Goal: Task Accomplishment & Management: Use online tool/utility

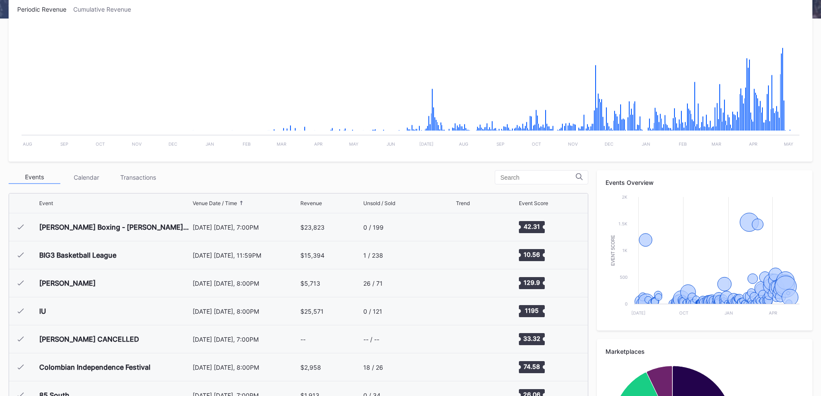
scroll to position [172, 0]
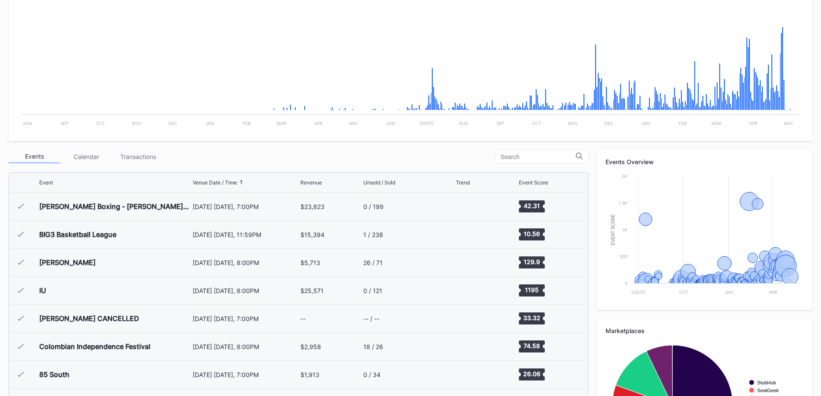
click at [154, 157] on div "Transactions" at bounding box center [138, 156] width 52 height 13
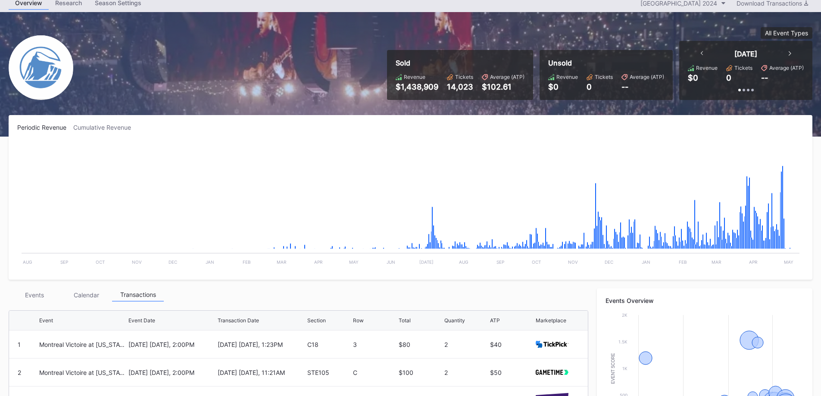
scroll to position [0, 0]
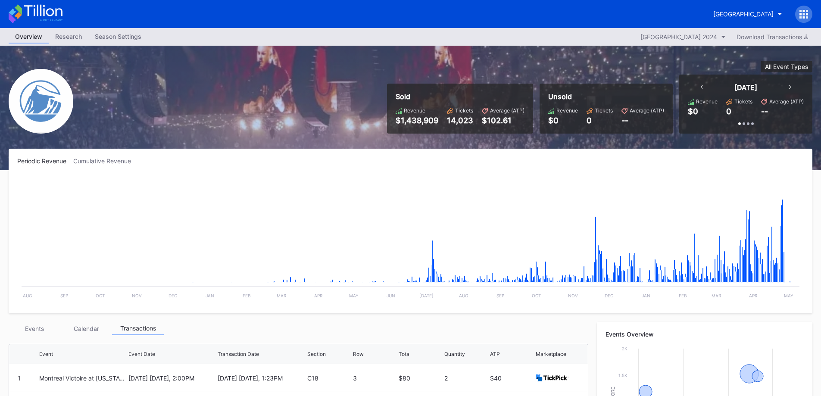
click at [686, 34] on div "Prudential Center Secondary 2024" at bounding box center [678, 36] width 77 height 7
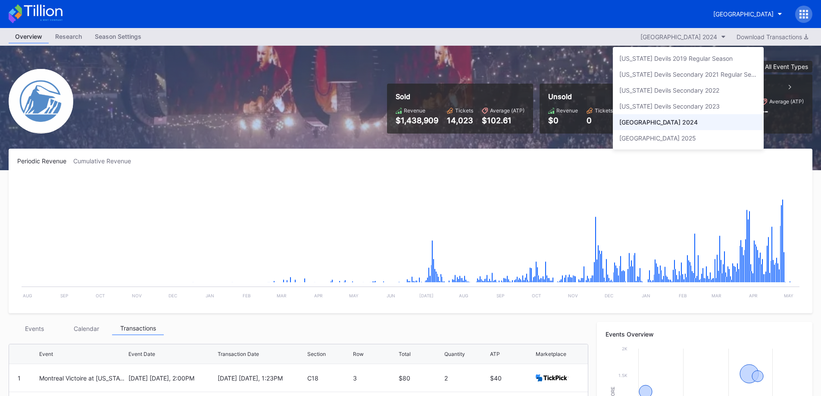
click at [688, 133] on div "Prudential Center Secondary 2025" at bounding box center [688, 138] width 151 height 16
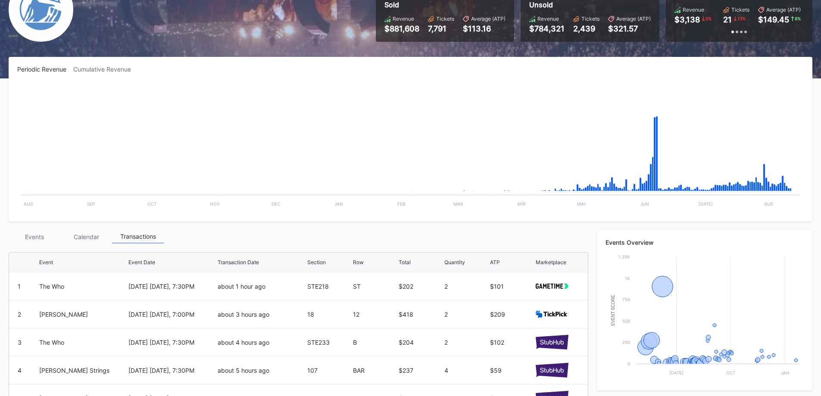
scroll to position [259, 0]
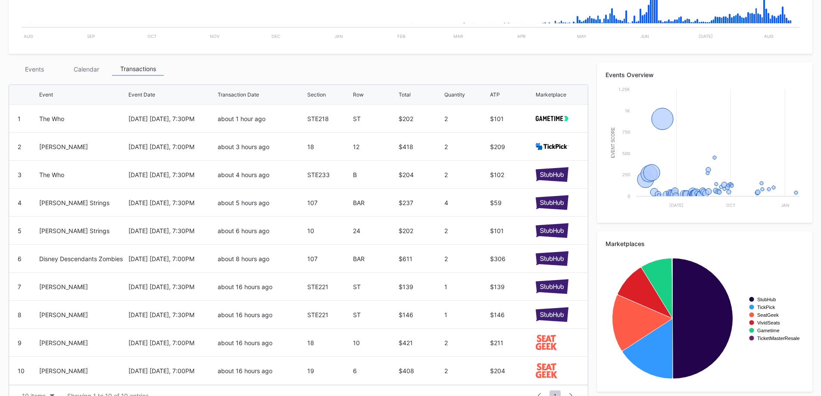
click at [47, 70] on div "Events" at bounding box center [35, 68] width 52 height 13
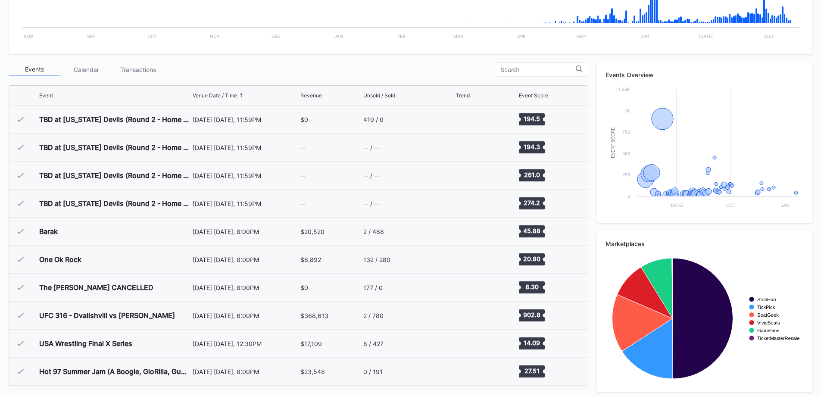
scroll to position [840, 0]
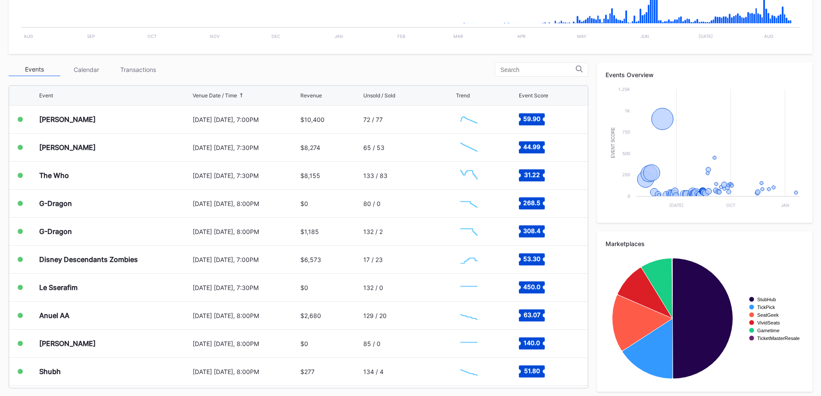
click at [86, 120] on div "[PERSON_NAME]" at bounding box center [114, 120] width 151 height 28
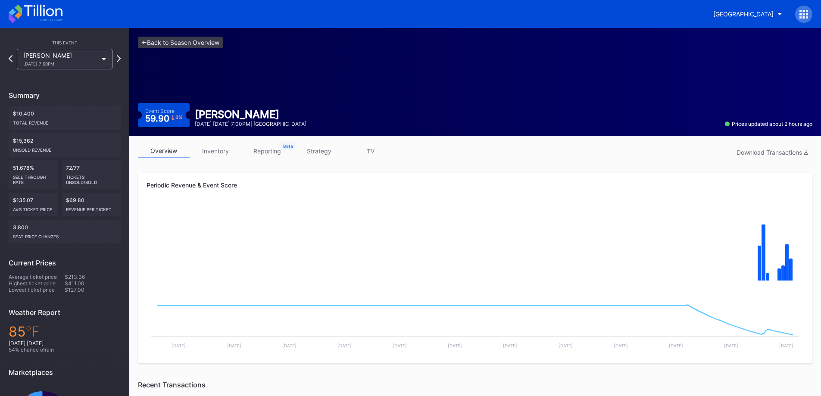
click at [221, 150] on link "inventory" at bounding box center [216, 150] width 52 height 13
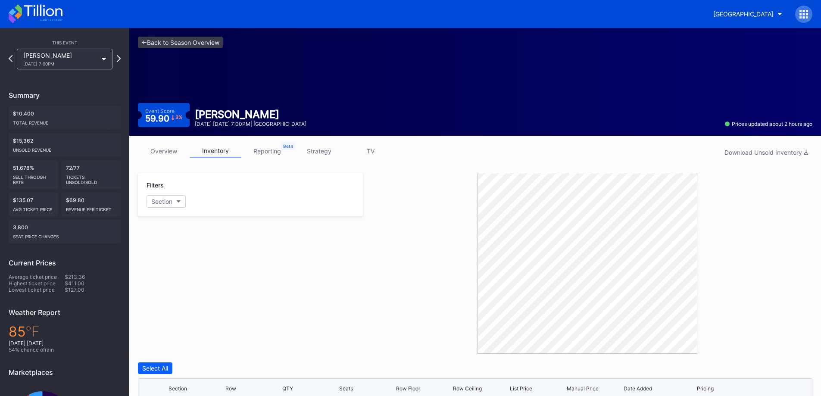
click at [181, 152] on link "overview" at bounding box center [164, 150] width 52 height 13
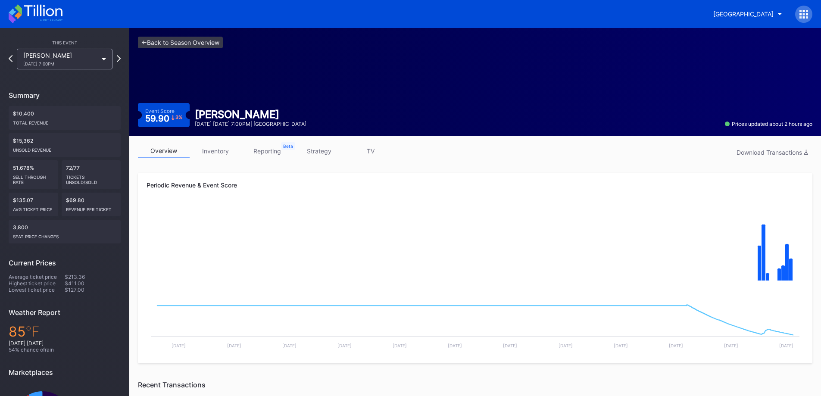
click at [212, 150] on link "inventory" at bounding box center [216, 150] width 52 height 13
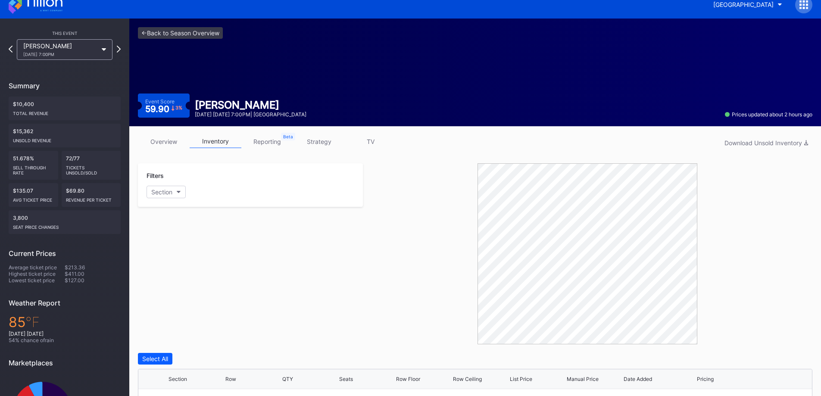
scroll to position [229, 0]
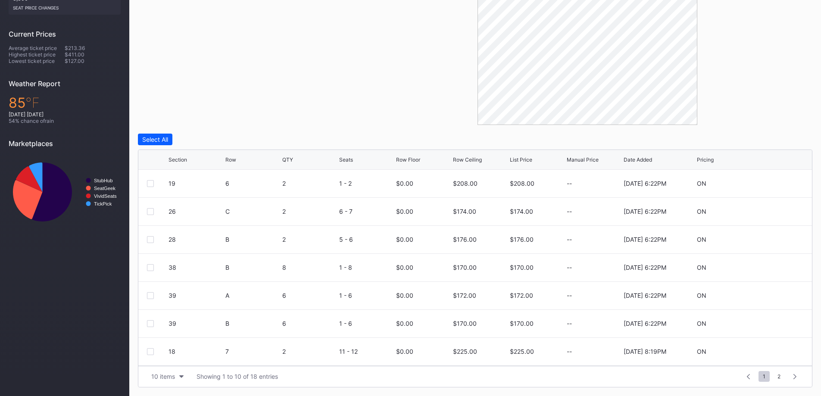
click at [229, 161] on div "Row" at bounding box center [230, 159] width 11 height 6
click at [774, 293] on icon at bounding box center [777, 295] width 6 height 6
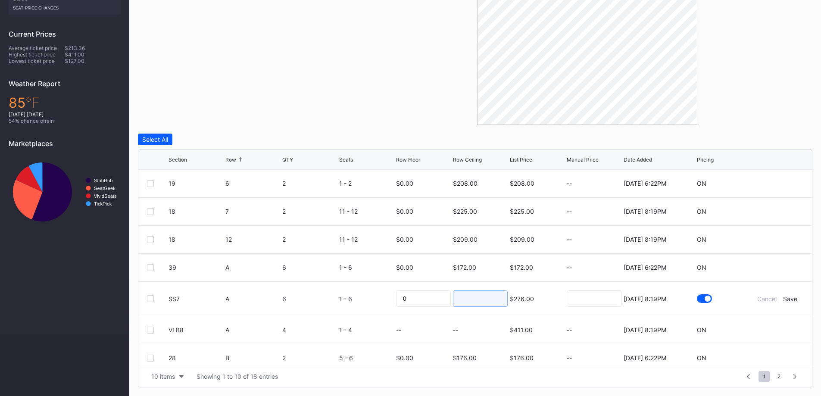
click at [486, 299] on input at bounding box center [480, 298] width 55 height 16
type input "168"
click at [791, 299] on div "Cancel Save" at bounding box center [777, 298] width 52 height 7
click at [785, 299] on div "Save" at bounding box center [790, 298] width 14 height 7
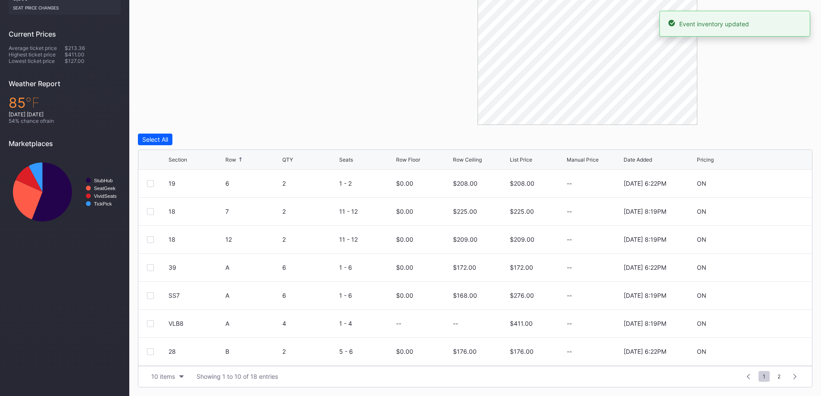
click at [771, 327] on div "VLB8 A 4 1 - 4 -- -- $411.00 -- 8/5/2025 8:19PM ON" at bounding box center [474, 324] width 673 height 28
click at [774, 323] on icon at bounding box center [777, 323] width 6 height 6
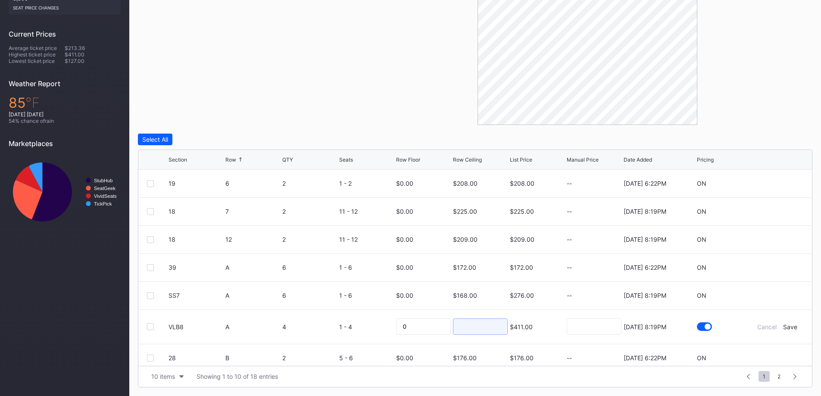
click at [462, 327] on input at bounding box center [480, 326] width 55 height 16
type input "171"
click at [786, 324] on div "Save" at bounding box center [790, 326] width 14 height 7
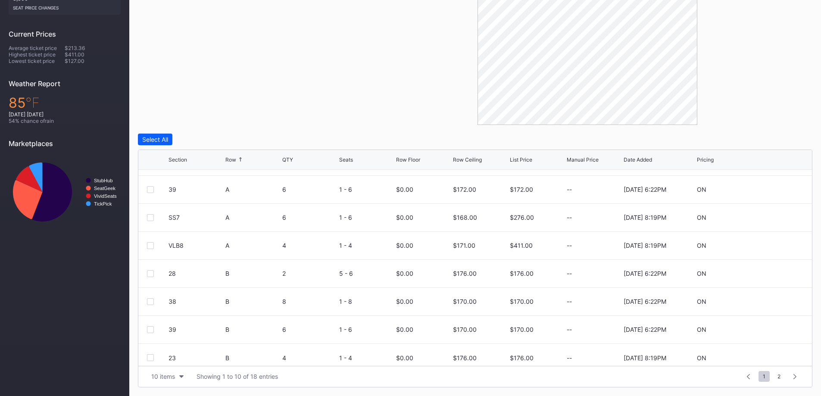
scroll to position [84, 0]
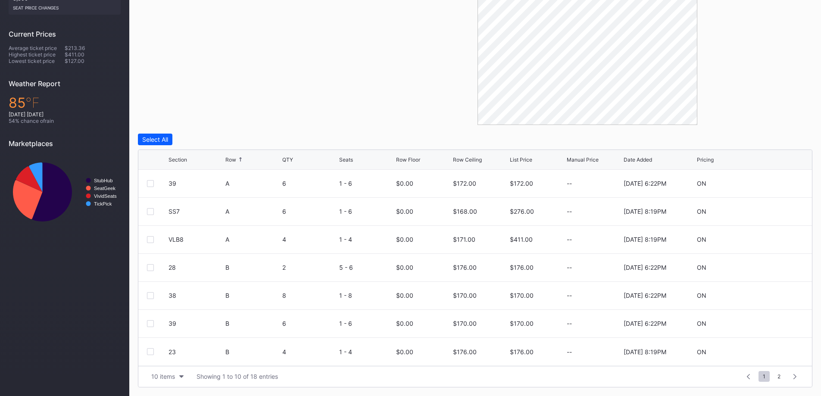
click at [176, 381] on button "10 items" at bounding box center [167, 377] width 41 height 12
click at [178, 364] on div "10 items 50 items 100 items 200 items" at bounding box center [167, 331] width 41 height 71
click at [178, 360] on div "200 items" at bounding box center [167, 355] width 41 height 16
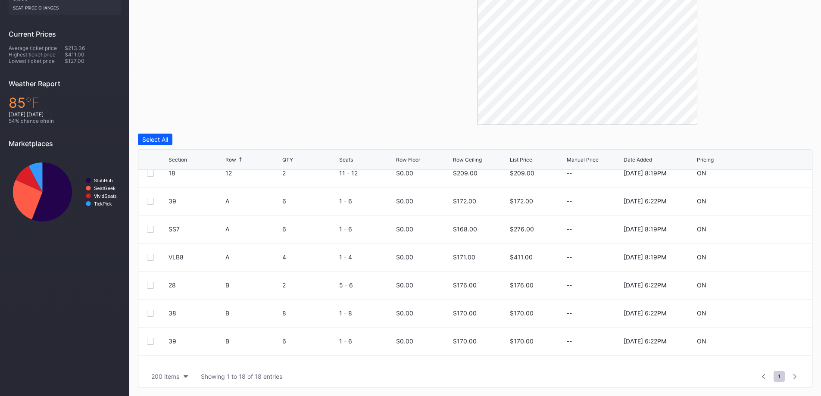
scroll to position [259, 0]
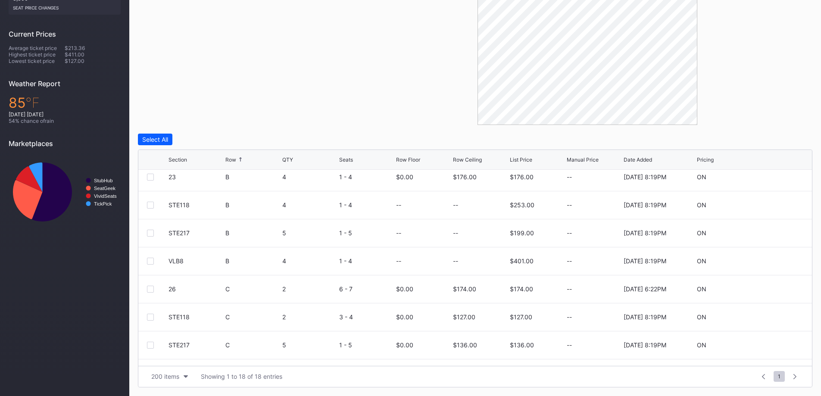
click at [467, 159] on div "Row Ceiling" at bounding box center [467, 159] width 29 height 6
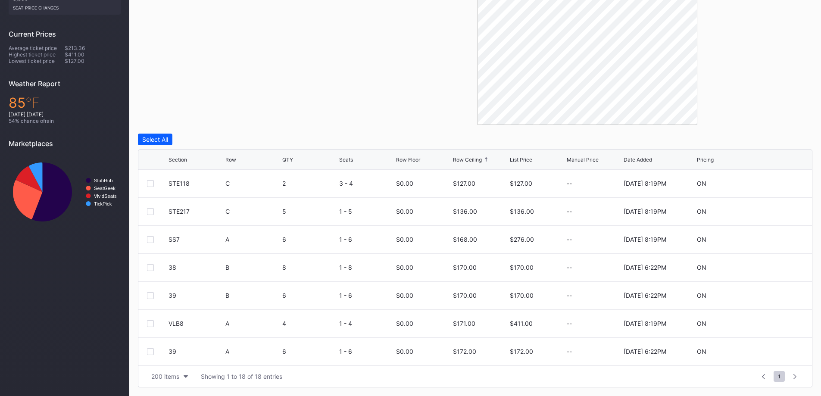
click at [467, 159] on div "Row Ceiling" at bounding box center [467, 159] width 29 height 6
click at [766, 294] on div at bounding box center [777, 295] width 52 height 6
click at [774, 294] on icon at bounding box center [777, 295] width 6 height 6
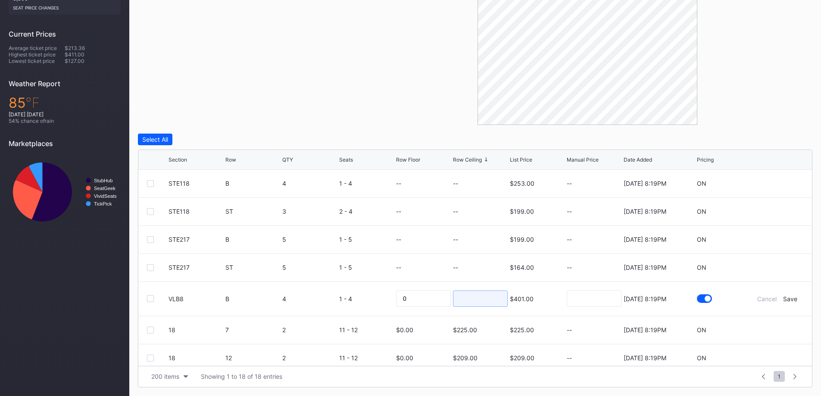
click at [484, 300] on input at bounding box center [480, 298] width 55 height 16
type input "170"
click at [788, 298] on div "Save" at bounding box center [790, 298] width 14 height 7
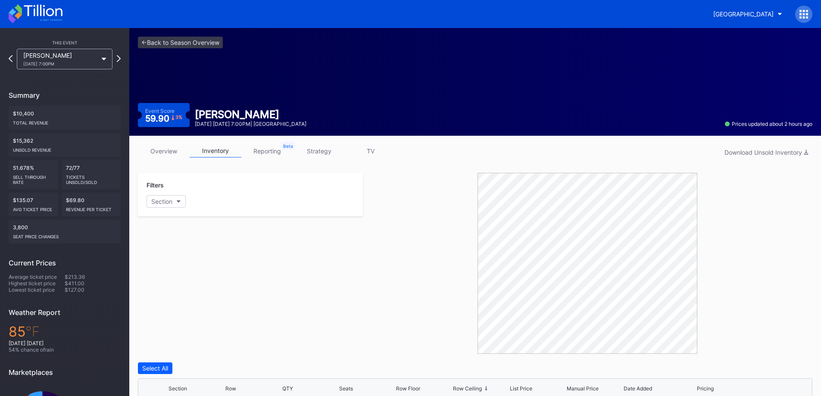
click at [141, 156] on link "overview" at bounding box center [164, 150] width 52 height 13
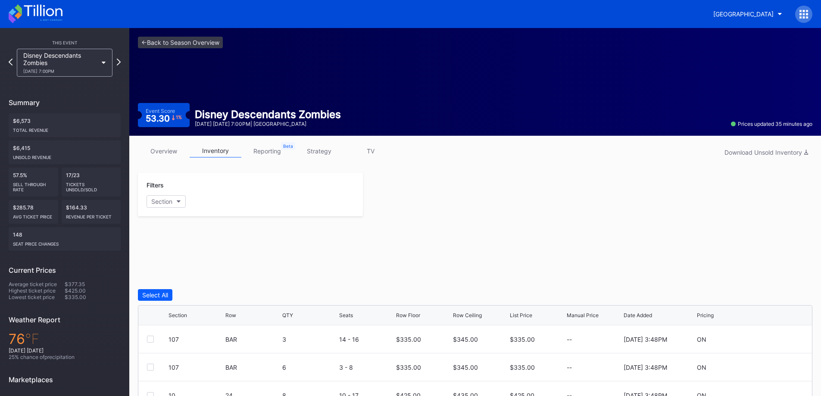
scroll to position [117, 0]
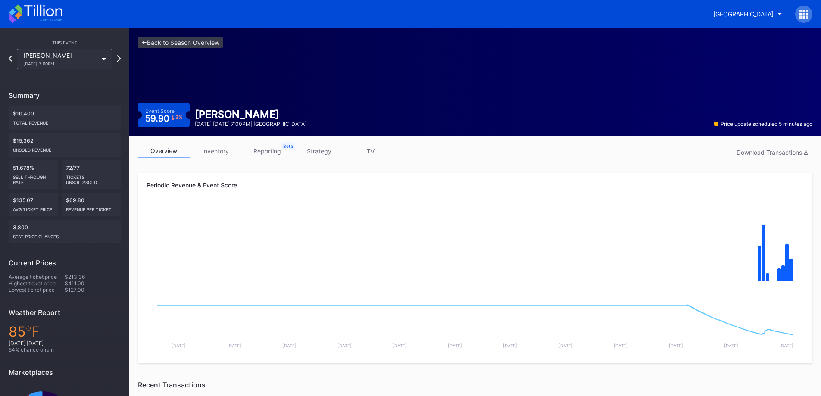
click at [726, 19] on button "[GEOGRAPHIC_DATA]" at bounding box center [748, 14] width 82 height 16
